Goal: Task Accomplishment & Management: Complete application form

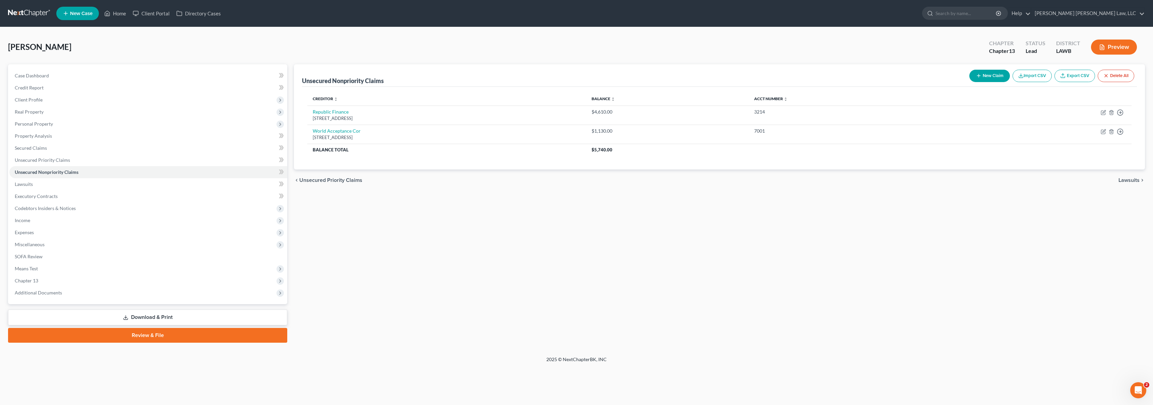
click at [33, 15] on link at bounding box center [29, 13] width 43 height 12
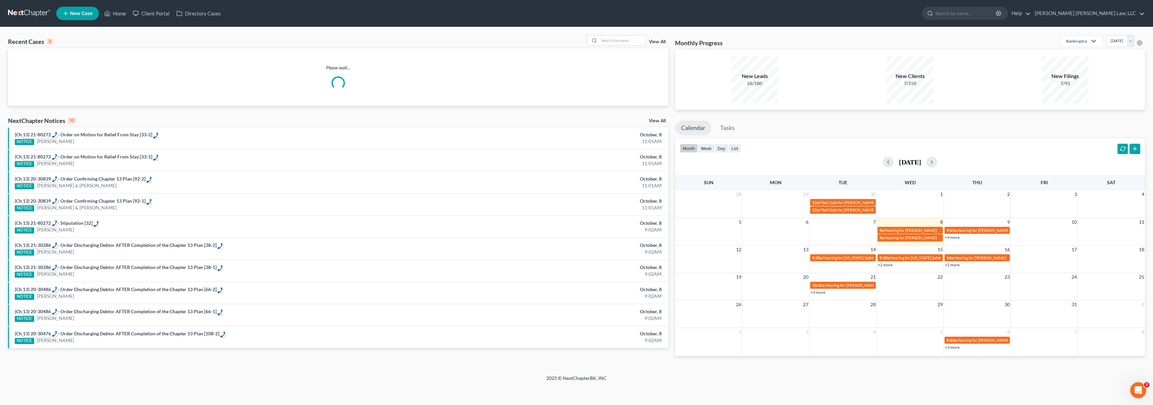
click at [77, 11] on span "New Case" at bounding box center [81, 13] width 22 height 5
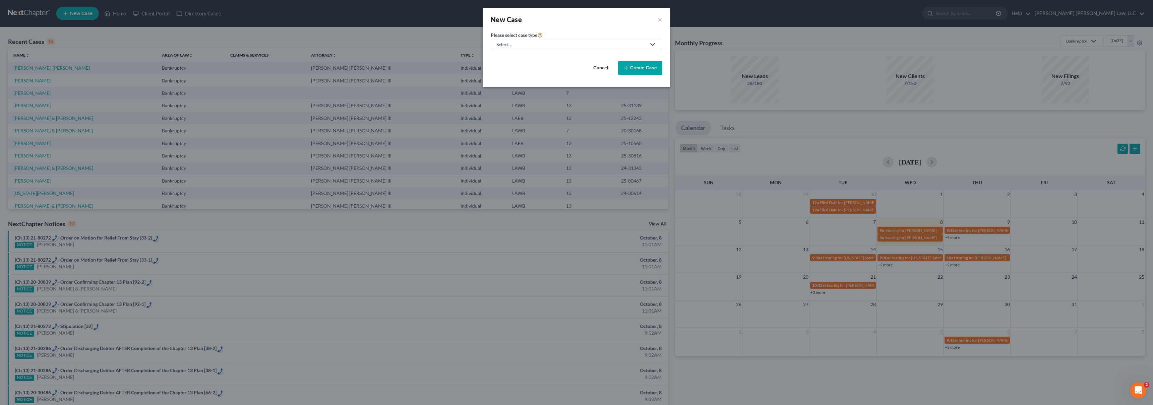
click at [551, 44] on div "Select..." at bounding box center [570, 44] width 149 height 7
click at [530, 57] on div "Bankruptcy" at bounding box center [527, 58] width 60 height 7
select select "36"
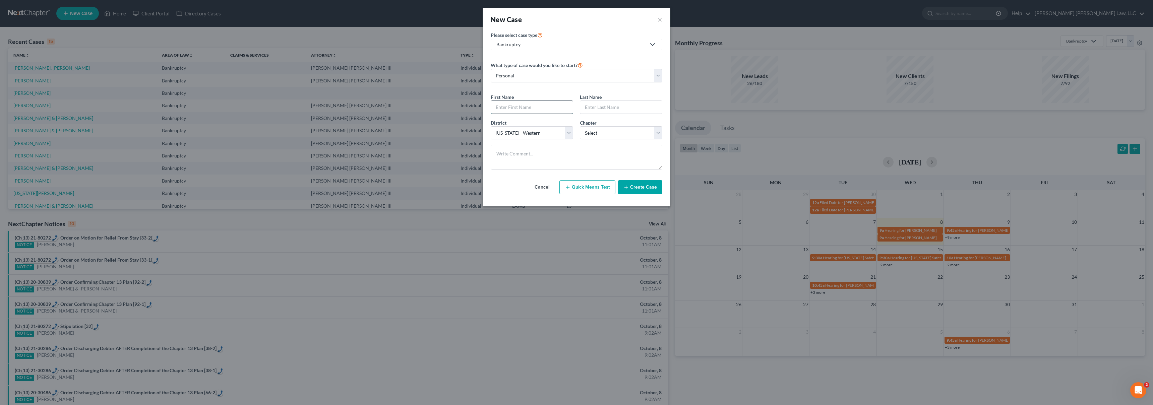
click at [513, 106] on input "text" at bounding box center [532, 107] width 82 height 13
type input "Joshua"
type input "Graves"
select select "3"
click at [637, 186] on button "Create Case" at bounding box center [640, 187] width 44 height 14
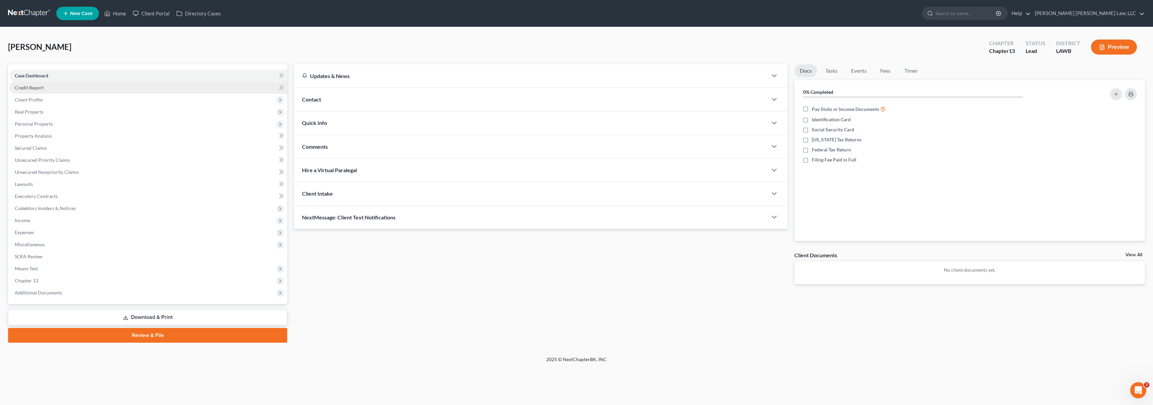
click at [38, 90] on link "Credit Report" at bounding box center [148, 88] width 278 height 12
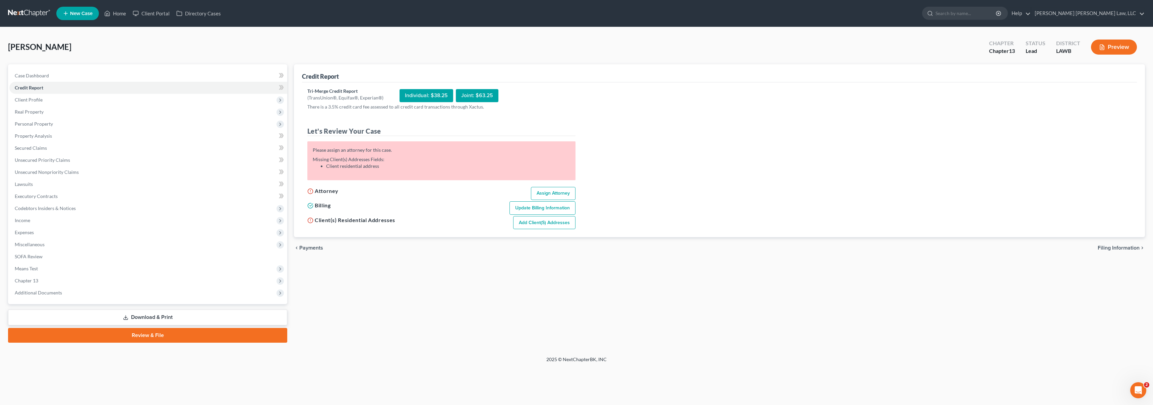
click at [556, 190] on link "Assign Attorney" at bounding box center [553, 193] width 45 height 13
select select "1"
select select "0"
select select "3"
select select "36"
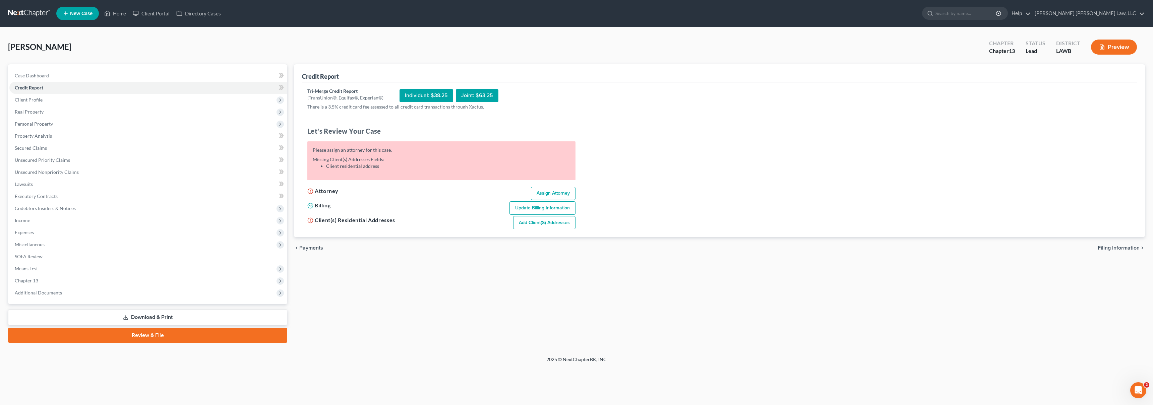
select select "19"
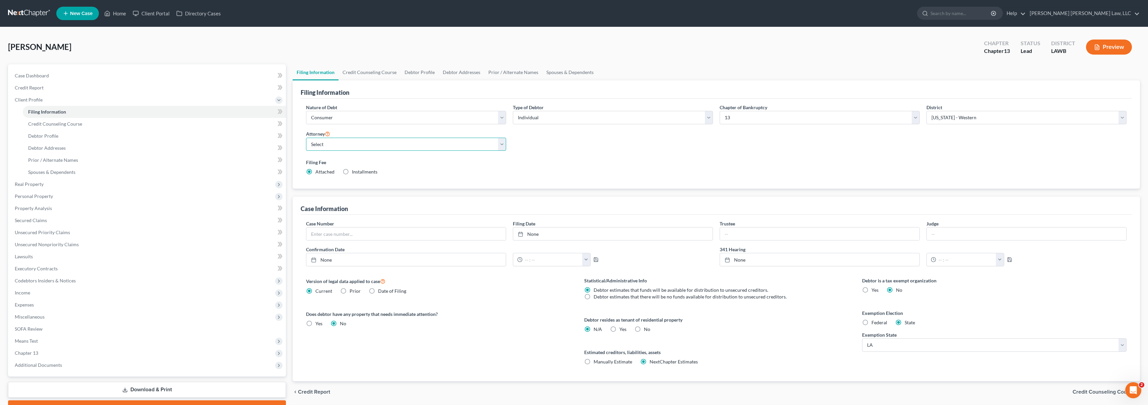
click at [356, 146] on select "Select E. Orum Young III - LAWB E. Orum Young III - LAMB E. Orum Young III - LA…" at bounding box center [406, 144] width 200 height 13
select select "0"
click at [70, 90] on link "Credit Report" at bounding box center [147, 88] width 276 height 12
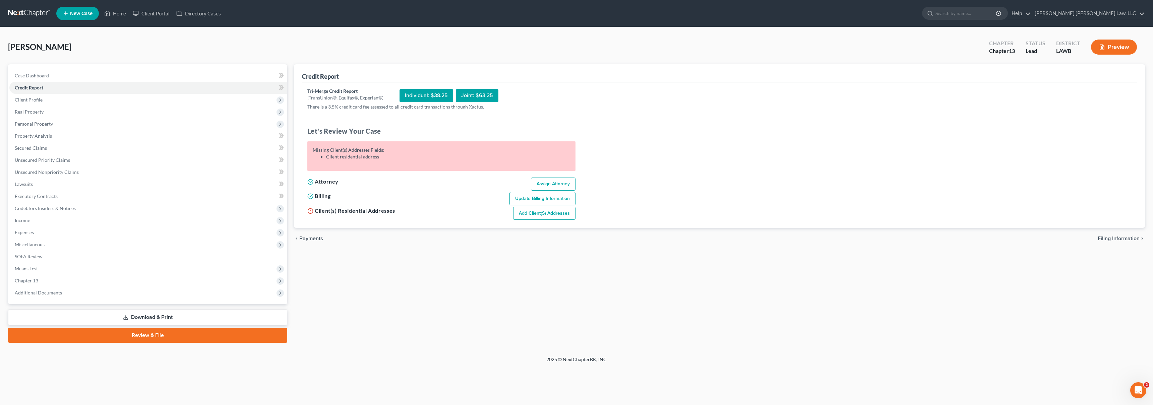
click at [540, 215] on link "Add Client(s) Addresses" at bounding box center [544, 213] width 62 height 13
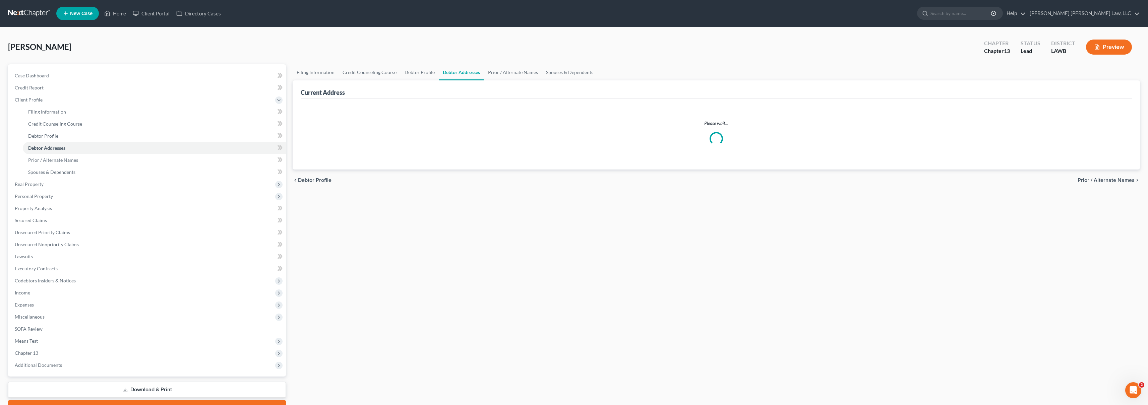
select select "0"
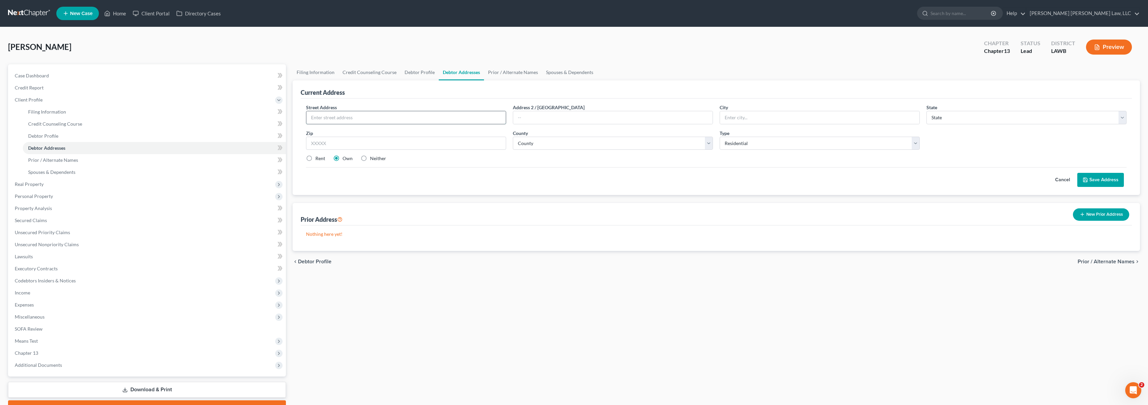
click at [377, 120] on input "text" at bounding box center [405, 117] width 199 height 13
click at [377, 118] on input "text" at bounding box center [405, 117] width 199 height 13
click at [360, 113] on input "109 Jim Arrant" at bounding box center [405, 117] width 199 height 13
click at [370, 116] on input "109 Jim Arrant" at bounding box center [405, 117] width 199 height 13
type input "109 Jim Arrant Road"
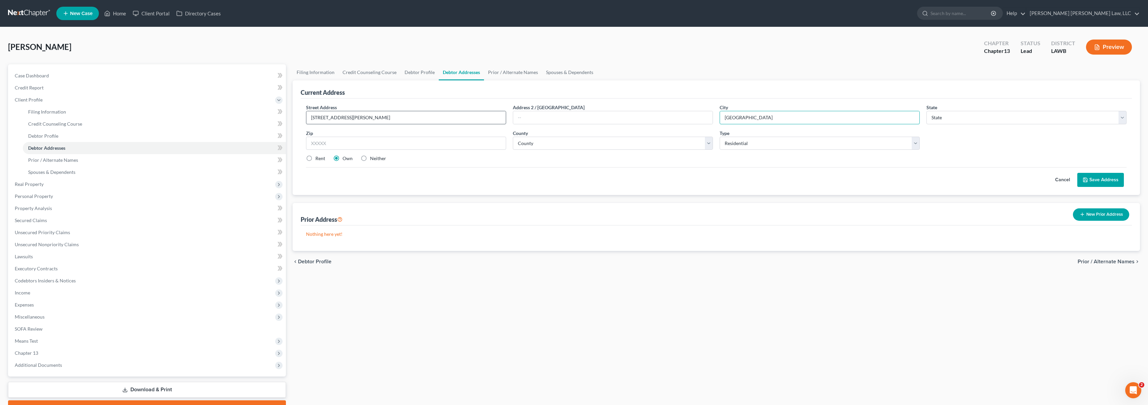
type input "West Monroe"
select select "19"
type input "71292"
select select "36"
click at [315, 159] on label "Rent" at bounding box center [320, 158] width 10 height 7
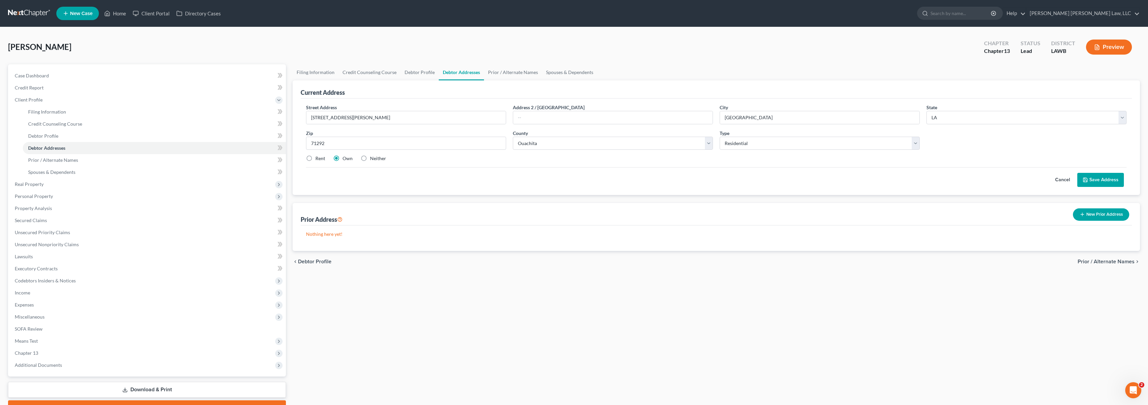
click at [318, 159] on input "Rent" at bounding box center [320, 157] width 4 height 4
radio input "true"
click at [1094, 178] on button "Save Address" at bounding box center [1100, 180] width 47 height 14
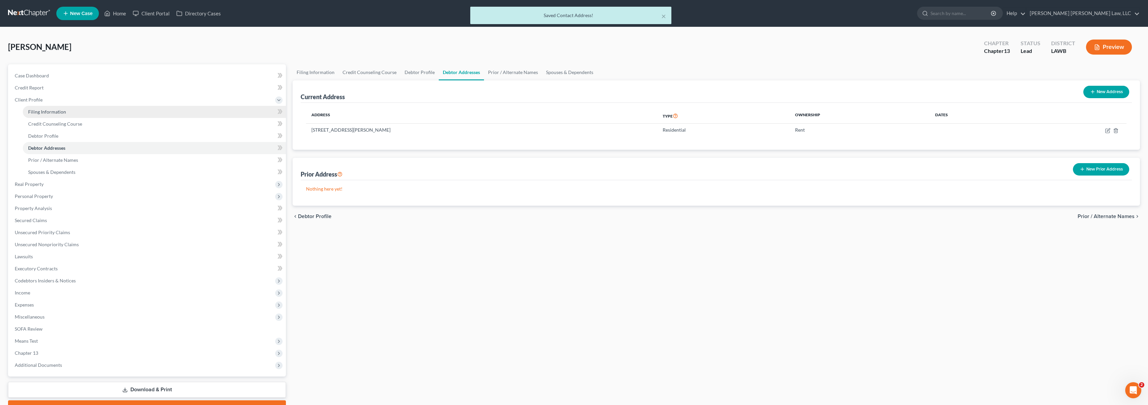
click at [66, 112] on link "Filing Information" at bounding box center [154, 112] width 263 height 12
select select "1"
select select "0"
select select "3"
select select "36"
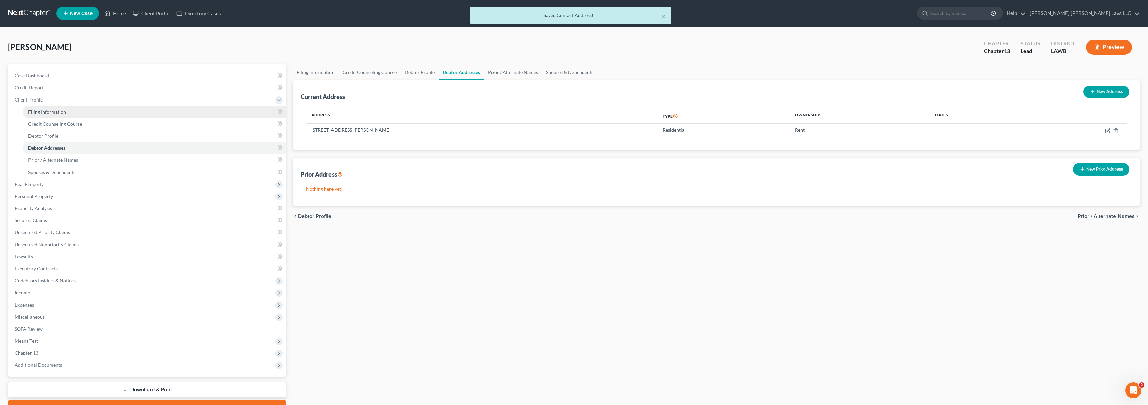
select select "0"
select select "19"
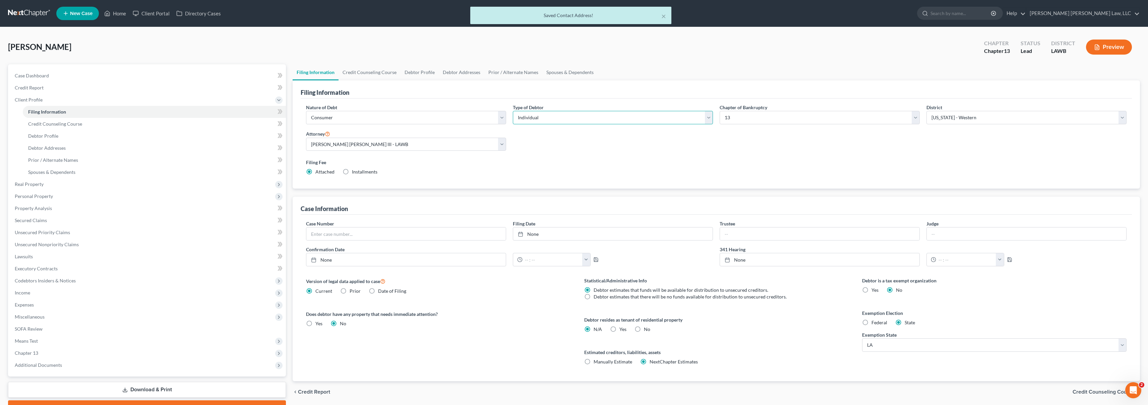
click at [581, 122] on select "Select Individual Joint" at bounding box center [613, 117] width 200 height 13
select select "1"
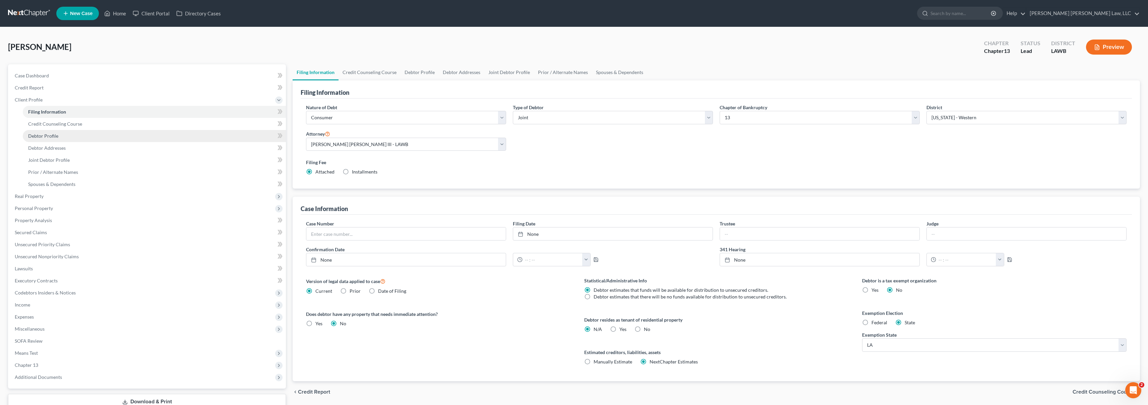
click at [101, 138] on link "Debtor Profile" at bounding box center [154, 136] width 263 height 12
select select "1"
select select "0"
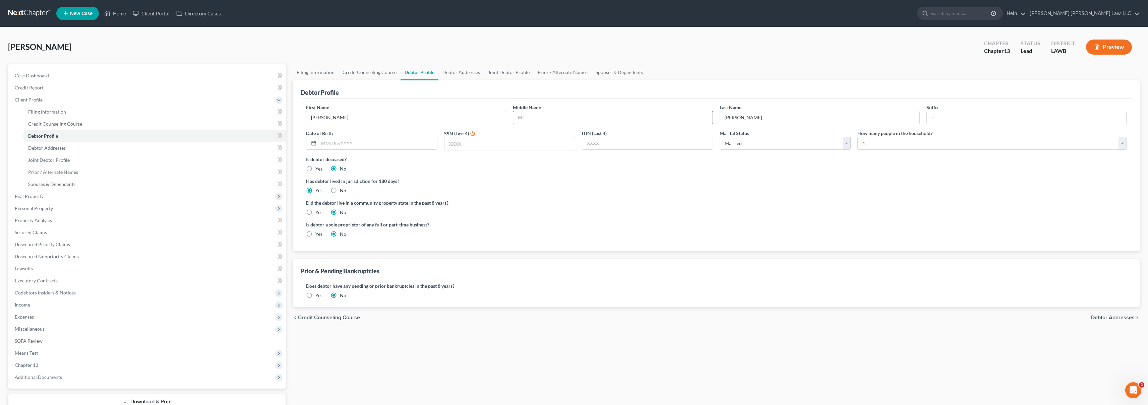
click at [540, 118] on input "text" at bounding box center [612, 117] width 199 height 13
type input "Christopher"
type input "03/23/1985"
type input "6076"
click at [926, 138] on select "Select 1 2 3 4 5 6 7 8 9 10 11 12 13 14 15 16 17 18 19 20" at bounding box center [991, 143] width 269 height 13
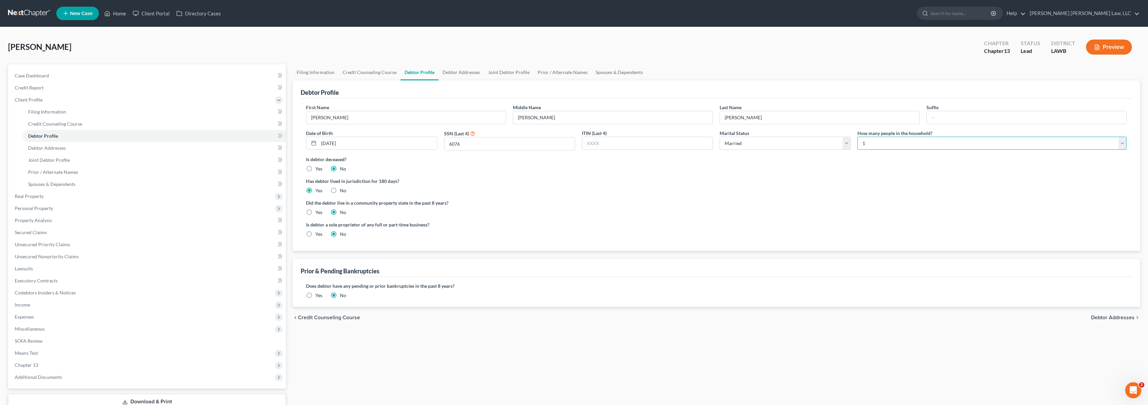
select select "6"
click at [44, 159] on span "Joint Debtor Profile" at bounding box center [49, 160] width 42 height 6
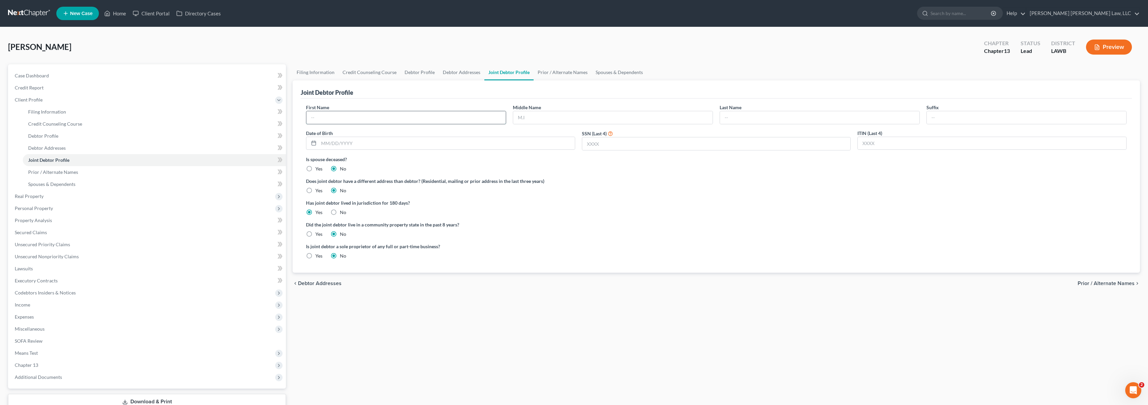
click at [378, 117] on input "text" at bounding box center [405, 117] width 199 height 13
type input "Angela"
type input "Areece"
type input "Graves"
type input "06/12/1985"
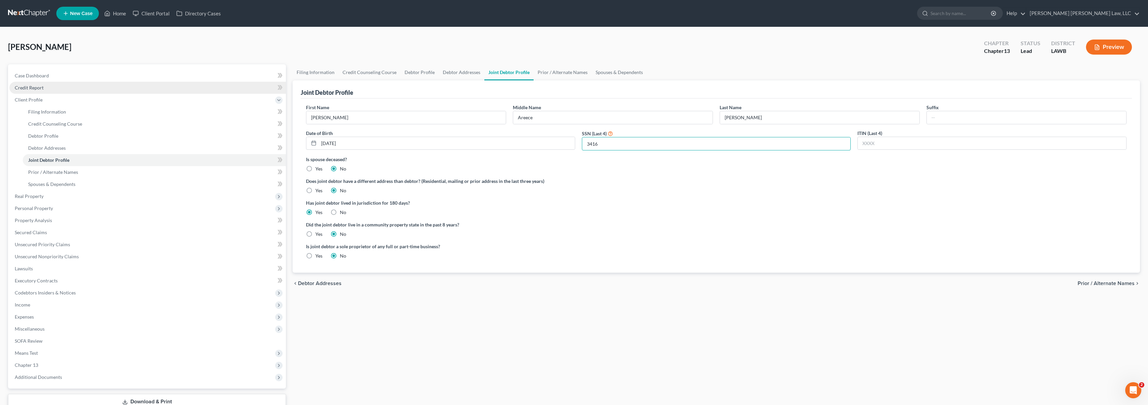
type input "3416"
click at [65, 85] on link "Credit Report" at bounding box center [147, 88] width 276 height 12
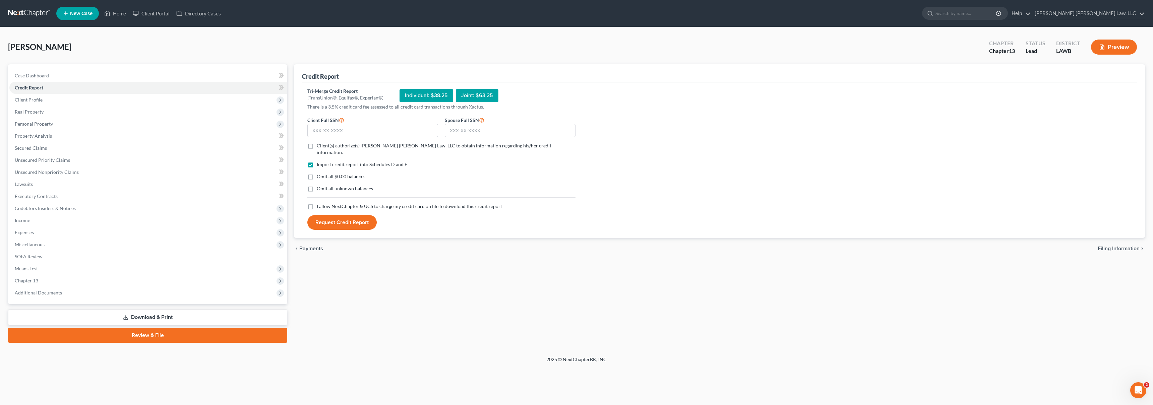
click at [317, 203] on label "I allow NextChapter & UCS to charge my credit card on file to download this cre…" at bounding box center [409, 206] width 185 height 7
click at [319, 203] on input "I allow NextChapter & UCS to charge my credit card on file to download this cre…" at bounding box center [321, 205] width 4 height 4
checkbox input "true"
drag, startPoint x: 313, startPoint y: 179, endPoint x: 313, endPoint y: 170, distance: 9.4
click at [317, 185] on label "Omit all unknown balances" at bounding box center [345, 188] width 56 height 7
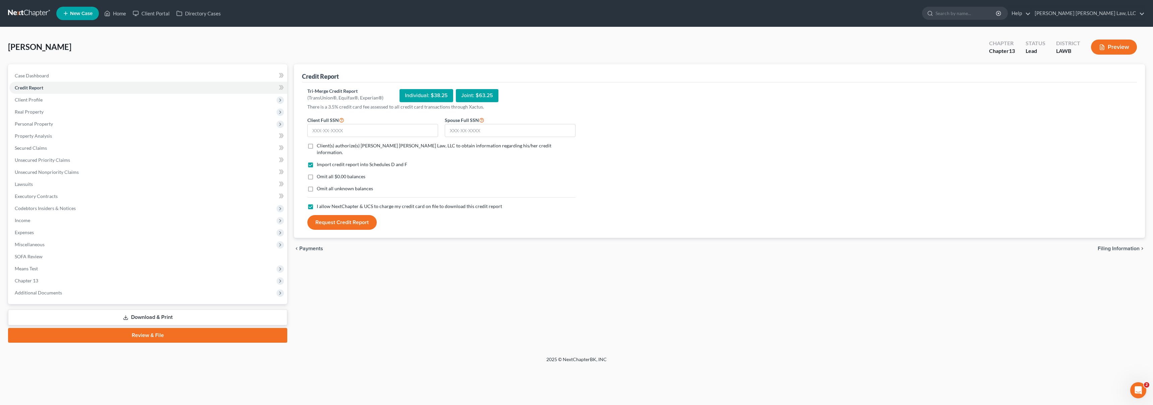
click at [319, 185] on input "Omit all unknown balances" at bounding box center [321, 187] width 4 height 4
checkbox input "true"
click at [317, 173] on label "Omit all $0.00 balances" at bounding box center [341, 176] width 49 height 7
click at [319, 173] on input "Omit all $0.00 balances" at bounding box center [321, 175] width 4 height 4
checkbox input "true"
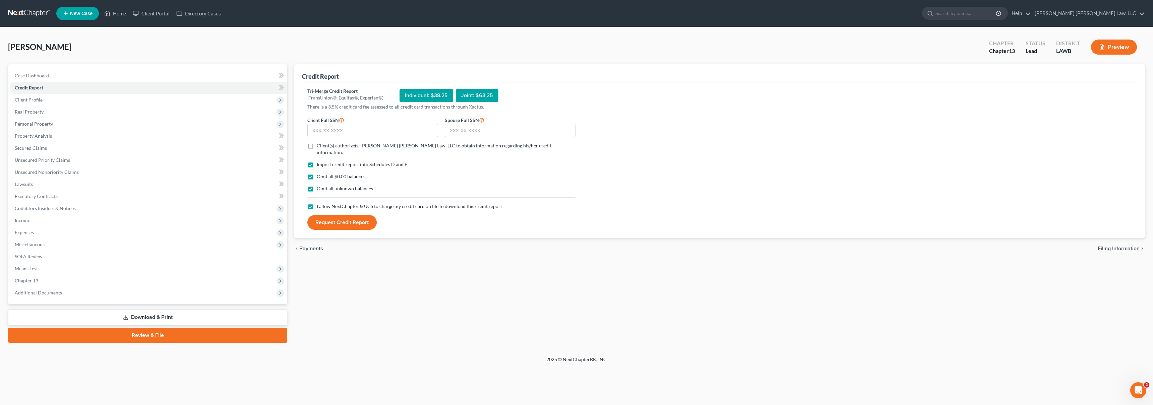
click at [317, 147] on label "Client(s) authorize(s) E. Orum Young Law, LLC to obtain information regarding h…" at bounding box center [446, 148] width 259 height 13
click at [319, 147] on input "Client(s) authorize(s) E. Orum Young Law, LLC to obtain information regarding h…" at bounding box center [321, 144] width 4 height 4
checkbox input "true"
click at [318, 135] on input "text" at bounding box center [372, 130] width 131 height 13
type input "437-61-6076"
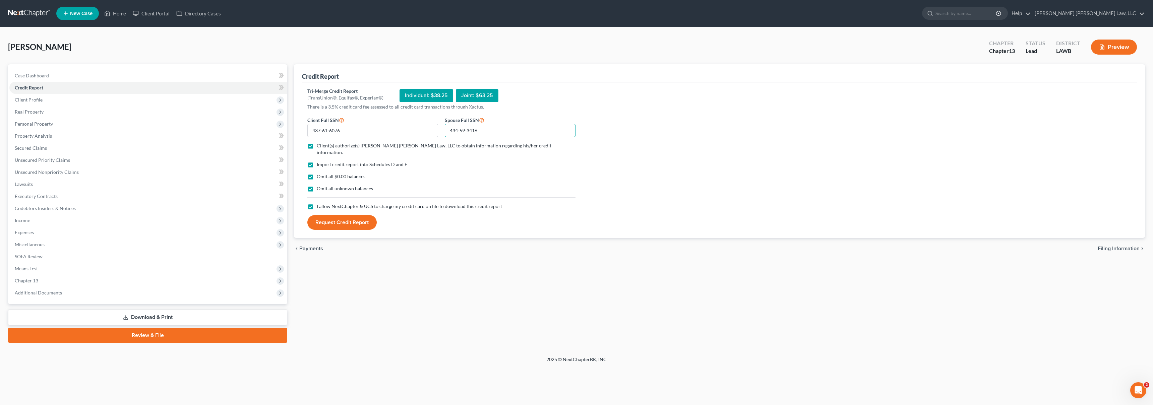
type input "434-59-3416"
click at [339, 215] on button "Request Credit Report" at bounding box center [341, 222] width 69 height 15
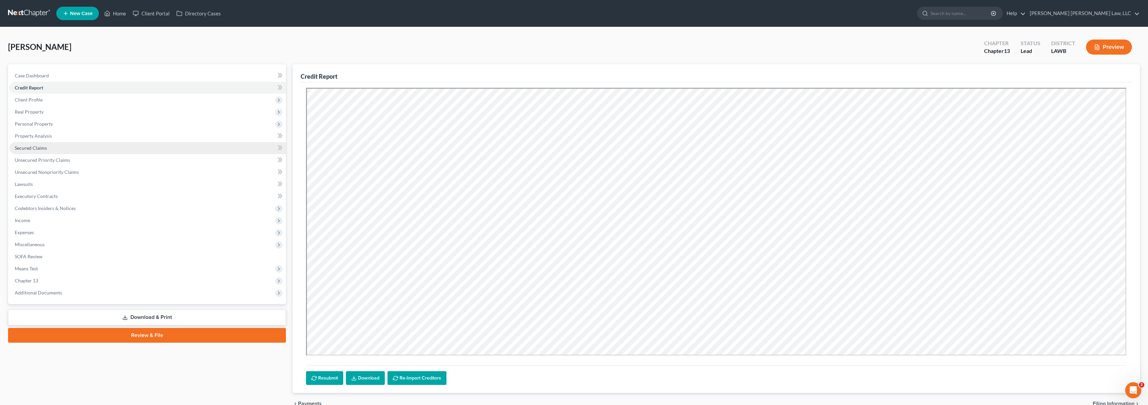
click at [81, 147] on link "Secured Claims" at bounding box center [147, 148] width 276 height 12
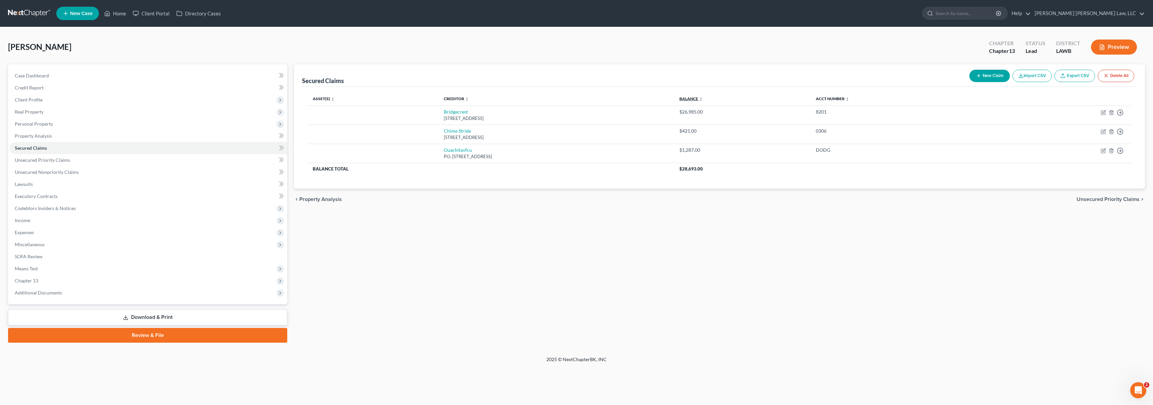
click at [703, 96] on link "Balance expand_more expand_less unfold_more" at bounding box center [690, 98] width 23 height 5
click at [703, 97] on link "Balance expand_more expand_less unfold_more" at bounding box center [690, 98] width 23 height 5
click at [702, 97] on link "Balance expand_more expand_less unfold_more" at bounding box center [690, 98] width 23 height 5
click at [109, 87] on link "Credit Report" at bounding box center [148, 88] width 278 height 12
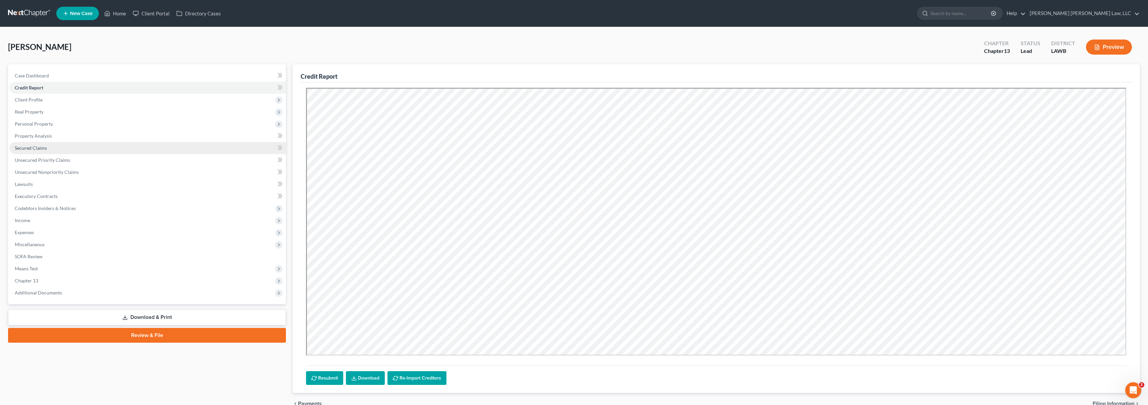
click at [50, 148] on link "Secured Claims" at bounding box center [147, 148] width 276 height 12
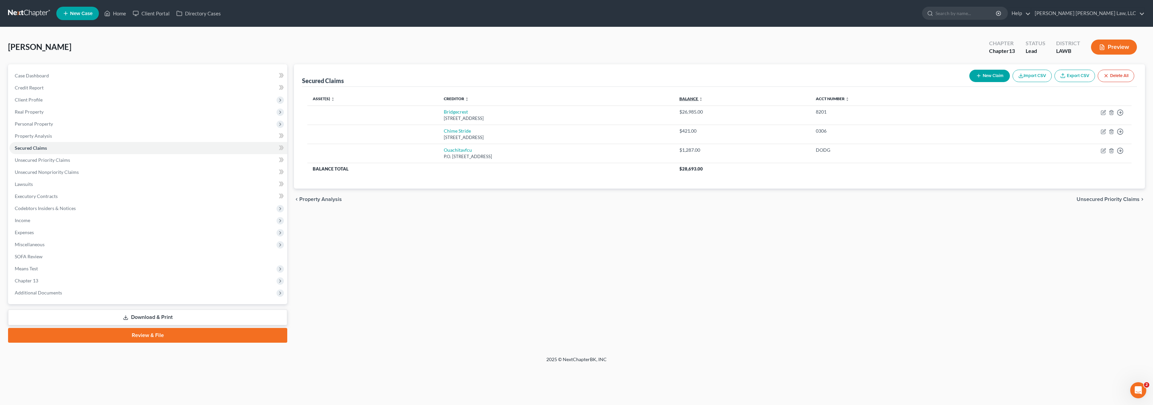
click at [703, 98] on link "Balance expand_more expand_less unfold_more" at bounding box center [690, 98] width 23 height 5
click at [703, 99] on link "Balance expand_more expand_less unfold_more" at bounding box center [690, 98] width 23 height 5
click at [702, 99] on link "Balance expand_more expand_less unfold_more" at bounding box center [690, 98] width 23 height 5
click at [58, 157] on span "Unsecured Priority Claims" at bounding box center [42, 160] width 55 height 6
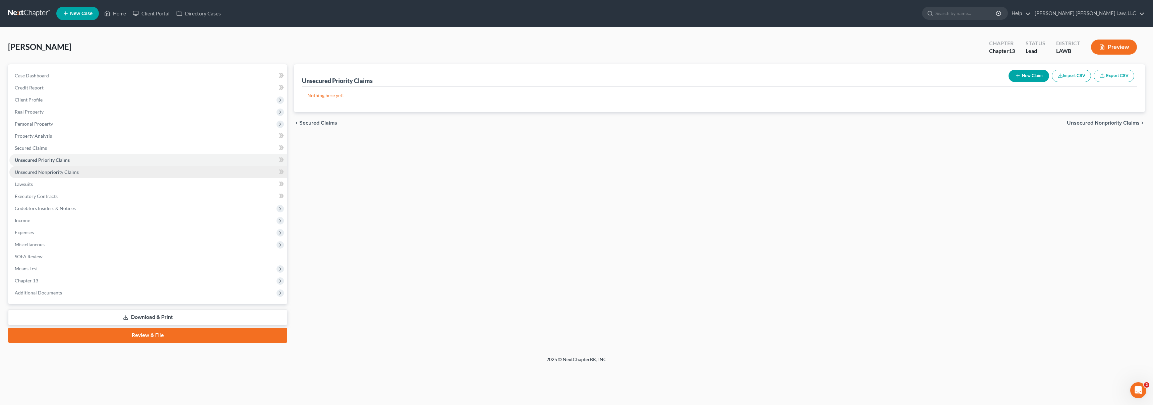
click at [64, 172] on span "Unsecured Nonpriority Claims" at bounding box center [47, 172] width 64 height 6
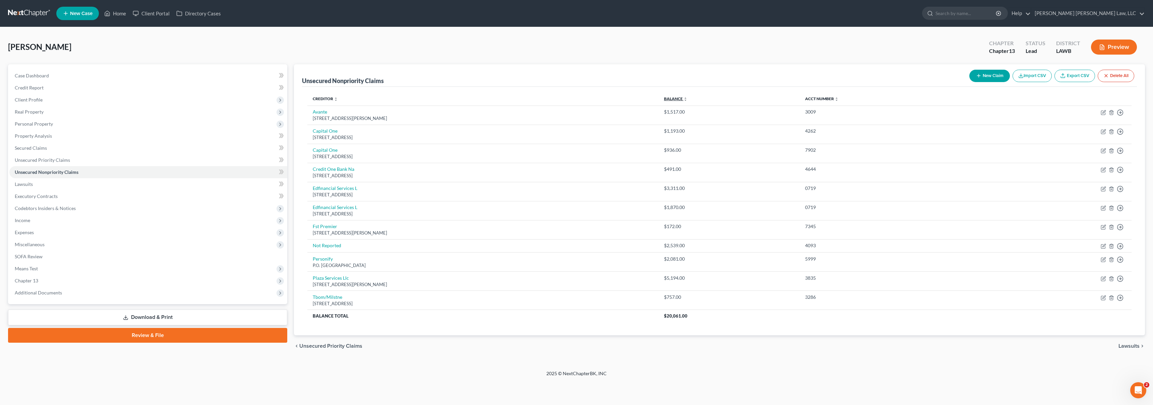
click at [687, 99] on link "Balance expand_more expand_less unfold_more" at bounding box center [675, 98] width 23 height 5
click at [92, 162] on link "Unsecured Priority Claims" at bounding box center [148, 160] width 278 height 12
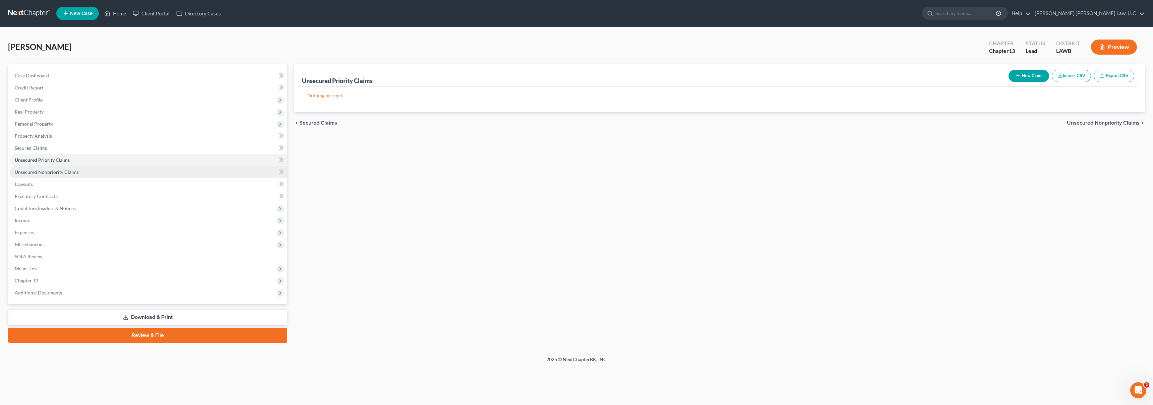
click at [89, 172] on link "Unsecured Nonpriority Claims" at bounding box center [148, 172] width 278 height 12
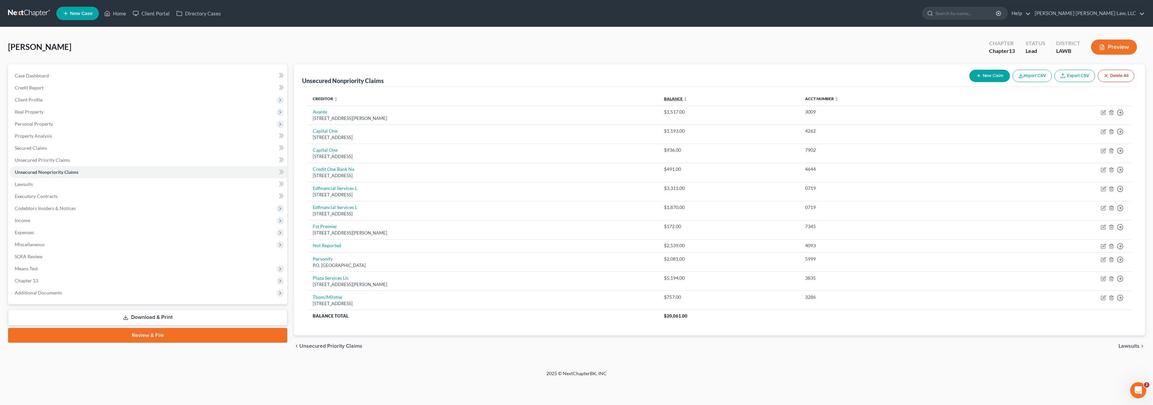
click at [687, 99] on link "Balance expand_more expand_less unfold_more" at bounding box center [675, 98] width 23 height 5
